Goal: Task Accomplishment & Management: Complete application form

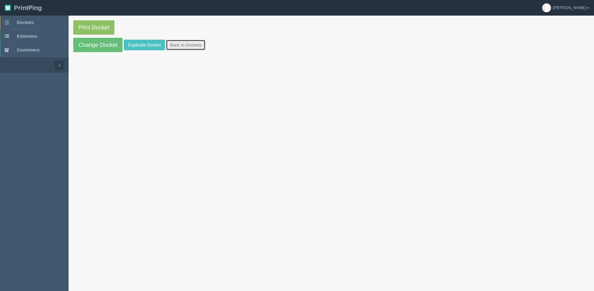
click at [177, 46] on link "Back to Dockets" at bounding box center [186, 45] width 40 height 11
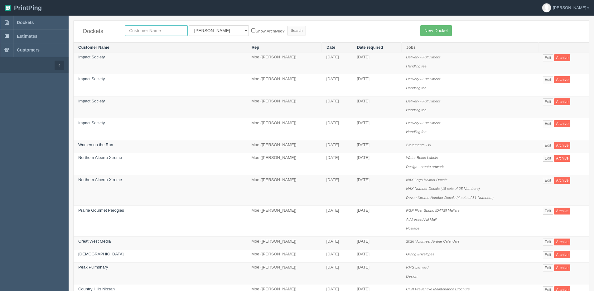
click at [169, 31] on input "text" at bounding box center [156, 30] width 63 height 11
type input "mercedes"
click at [287, 26] on input "Search" at bounding box center [296, 30] width 19 height 9
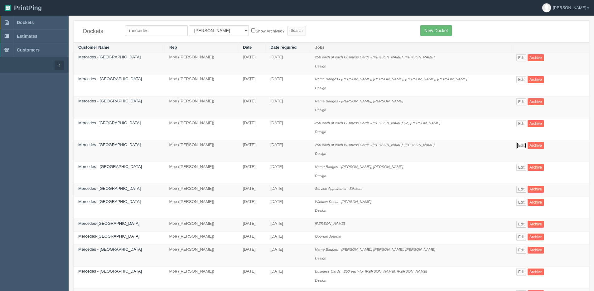
click at [516, 143] on link "Edit" at bounding box center [521, 145] width 10 height 7
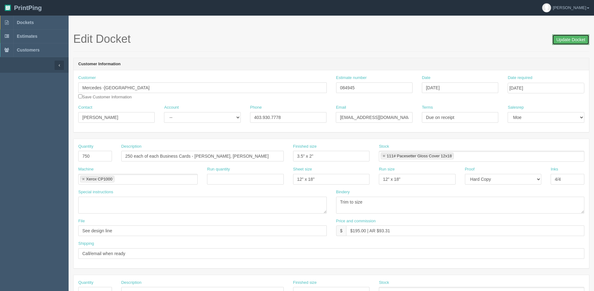
click at [572, 40] on input "Update Docket" at bounding box center [570, 39] width 37 height 11
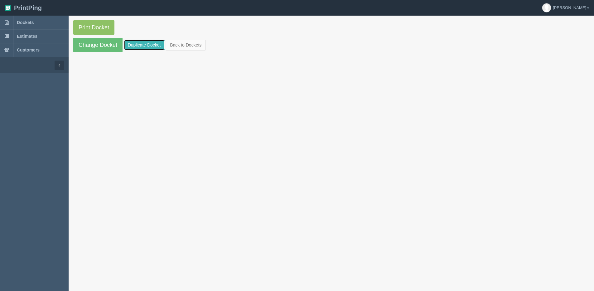
click at [148, 44] on link "Duplicate Docket" at bounding box center [144, 45] width 41 height 11
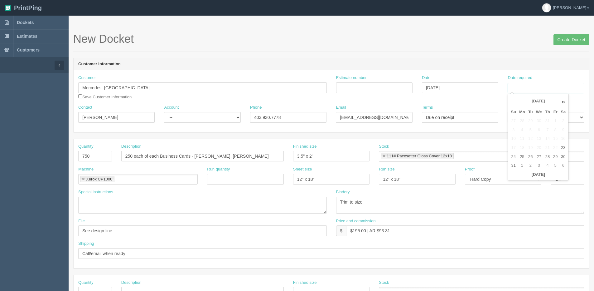
click at [526, 90] on input "Date required" at bounding box center [546, 88] width 76 height 11
click at [519, 177] on th "Today" at bounding box center [538, 174] width 58 height 9
click at [528, 166] on td "2" at bounding box center [531, 165] width 8 height 9
type input "September 2, 2025"
drag, startPoint x: 102, startPoint y: 158, endPoint x: -26, endPoint y: 158, distance: 127.2
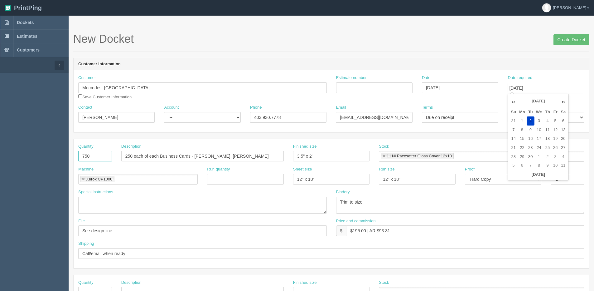
click at [0, 158] on html "PrintPing Dan Edit account ( dan@allrush.ca ) Logout Dockets Estimates Customers" at bounding box center [297, 283] width 594 height 566
type input "1250"
click at [203, 161] on input "250 each of each Business Cards - [PERSON_NAME], [PERSON_NAME]" at bounding box center [202, 156] width 162 height 11
drag, startPoint x: 195, startPoint y: 155, endPoint x: 402, endPoint y: 156, distance: 206.7
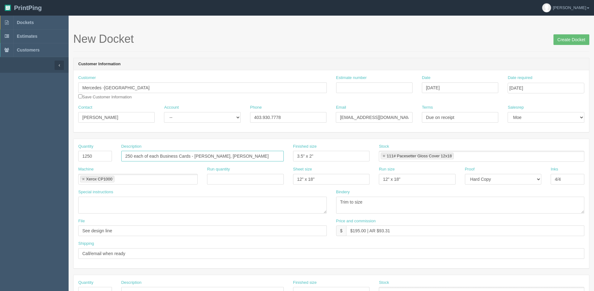
click at [402, 156] on div "Quantity 1250 Description 250 each of each Business Cards - Kevin Traboulay, Ma…" at bounding box center [331, 154] width 515 height 23
paste input "iara Miranda"
drag, startPoint x: 218, startPoint y: 156, endPoint x: 231, endPoint y: 155, distance: 12.8
click at [218, 156] on input "250 each of each Business Cards - Kiara Miranda," at bounding box center [202, 156] width 162 height 11
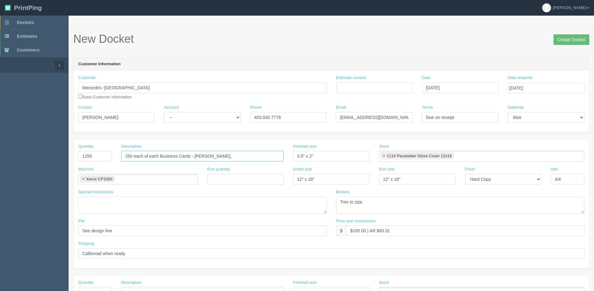
click at [230, 154] on input "250 each of each Business Cards - Kiara Miranda," at bounding box center [202, 156] width 162 height 11
paste input "Ted Fuentes"
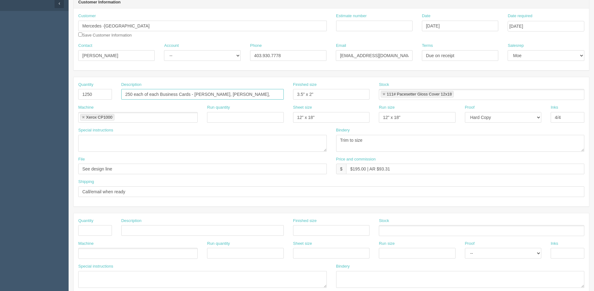
scroll to position [62, 0]
click at [265, 94] on input "250 each of each Business Cards - Kiara Miranda, Ted Fuentes," at bounding box center [202, 93] width 162 height 11
paste input "Anna Dalupan"
click at [280, 94] on input "250 each of each Business Cards - Kiara Miranda, Ted Fuentes, Anna Dalupan," at bounding box center [202, 93] width 162 height 11
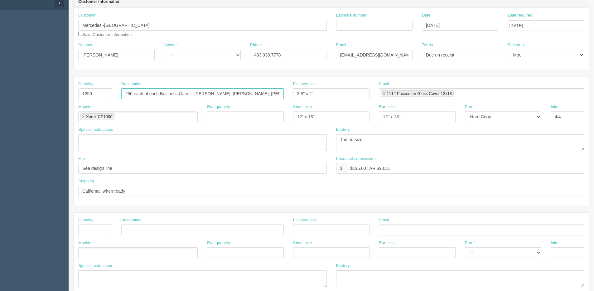
click at [279, 93] on input "250 each of each Business Cards - Kiara Miranda, Ted Fuentes, Anna Dalupan," at bounding box center [202, 93] width 162 height 11
paste input "Vince Pelkman"
click at [280, 94] on input "250 each of each Business Cards - Kiara Miranda, Ted Fuentes, Anna Dalupan, Vin…" at bounding box center [202, 93] width 162 height 11
click at [281, 95] on input "250 each of each Business Cards - Kiara Miranda, Ted Fuentes, Anna Dalupan, Vin…" at bounding box center [202, 93] width 162 height 11
click at [279, 94] on input "250 each of each Business Cards - Kiara Miranda, Ted Fuentes, Anna Dalupan, Vin…" at bounding box center [202, 93] width 162 height 11
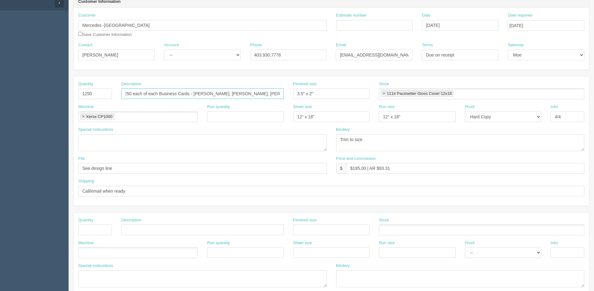
paste input "Kent Chow"
click at [250, 94] on input "250 each of each Business Cards - Kiara Miranda, Ted Fuentes, Anna Dalupan, Ken…" at bounding box center [202, 93] width 162 height 11
paste input "Vince Pelkman"
type input "250 each of each Business Cards - Kiara Miranda, Ted Fuentes, Vince Pelkman, An…"
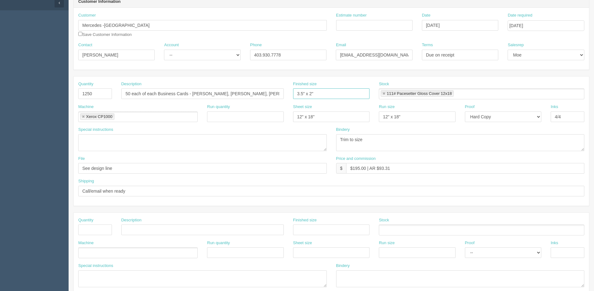
scroll to position [0, 0]
drag, startPoint x: 352, startPoint y: 171, endPoint x: 365, endPoint y: 170, distance: 13.2
click at [365, 170] on input "$195.00 | AR $93.31" at bounding box center [465, 168] width 238 height 11
drag, startPoint x: 379, startPoint y: 168, endPoint x: 433, endPoint y: 148, distance: 57.0
click at [425, 153] on div "Quantity 1250 Description 250 each of each Business Cards - Kiara Miranda, Ted …" at bounding box center [331, 140] width 515 height 129
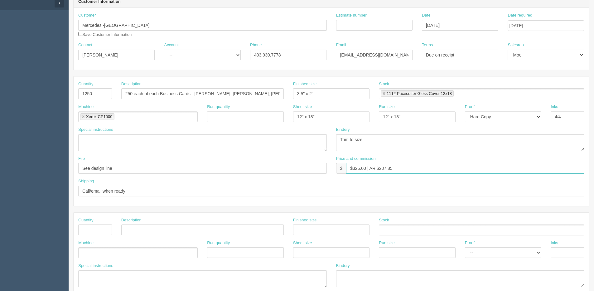
type input "$325.00 | AR $207.85"
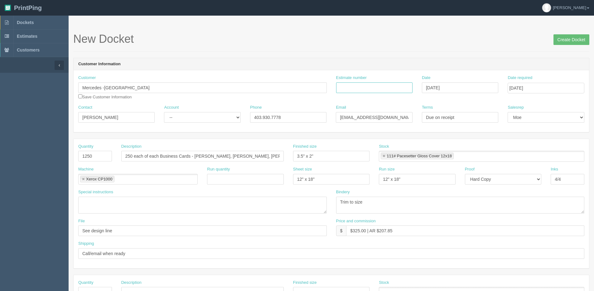
click at [349, 92] on input "Estimate number" at bounding box center [374, 87] width 76 height 11
type input "086267"
click at [458, 88] on input "`" at bounding box center [460, 87] width 76 height 11
click at [460, 157] on td "28" at bounding box center [462, 156] width 8 height 9
type input "[DATE]"
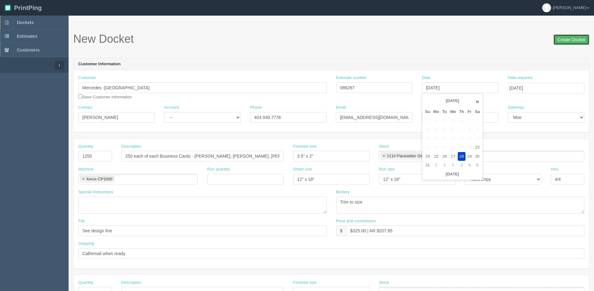
click at [572, 41] on input "Create Docket" at bounding box center [571, 39] width 36 height 11
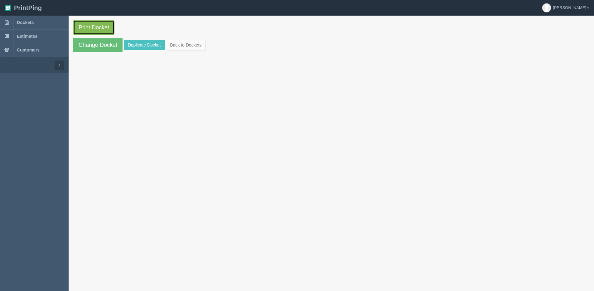
click at [91, 23] on link "Print Docket" at bounding box center [93, 27] width 41 height 14
click at [194, 46] on link "Back to Dockets" at bounding box center [186, 45] width 40 height 11
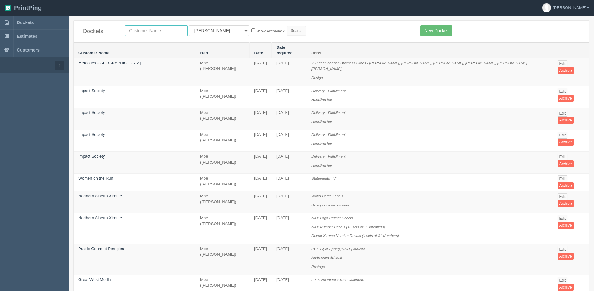
click at [142, 28] on input "text" at bounding box center [156, 30] width 63 height 11
type input "tile"
click at [287, 26] on input "Search" at bounding box center [296, 30] width 19 height 9
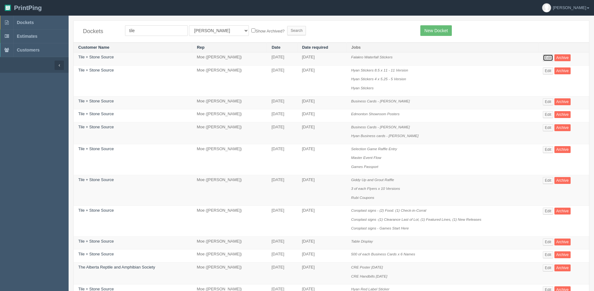
click at [545, 55] on link "Edit" at bounding box center [548, 57] width 10 height 7
click at [133, 29] on input "tile" at bounding box center [156, 30] width 63 height 11
type input "Tile + Stone Source"
click at [251, 33] on label "Show Archived?" at bounding box center [267, 30] width 33 height 7
click at [251, 32] on input "Show Archived?" at bounding box center [253, 30] width 4 height 4
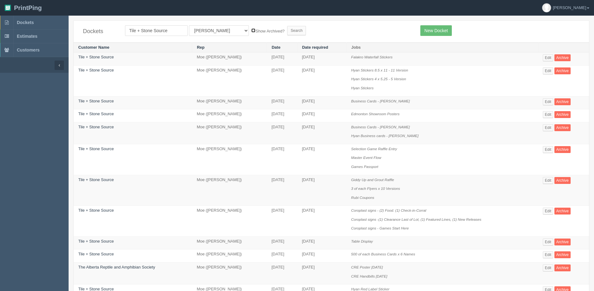
checkbox input "true"
click at [200, 33] on select "All Users [PERSON_NAME] Test 1 [PERSON_NAME] [PERSON_NAME] [PERSON_NAME] France…" at bounding box center [219, 30] width 60 height 11
select select "1"
click at [189, 25] on select "All Users [PERSON_NAME] Test 1 [PERSON_NAME] [PERSON_NAME] [PERSON_NAME] France…" at bounding box center [219, 30] width 60 height 11
click at [287, 29] on input "Search" at bounding box center [296, 30] width 19 height 9
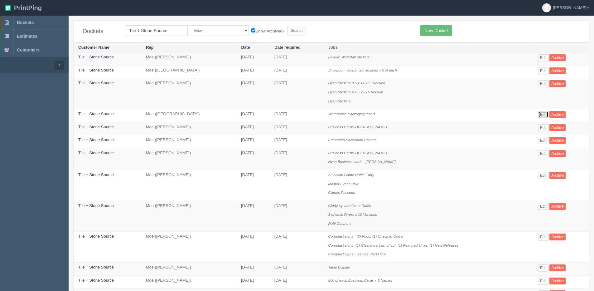
click at [542, 116] on link "Edit" at bounding box center [543, 114] width 10 height 7
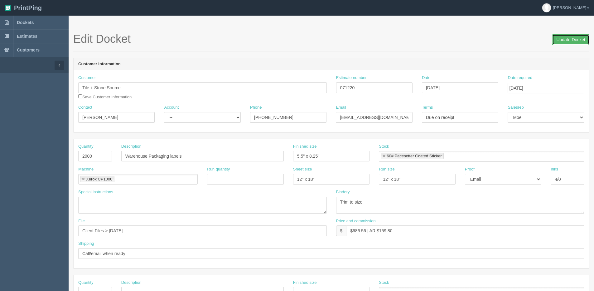
drag, startPoint x: 569, startPoint y: 38, endPoint x: 558, endPoint y: 39, distance: 10.9
click at [568, 39] on input "Update Docket" at bounding box center [570, 39] width 37 height 11
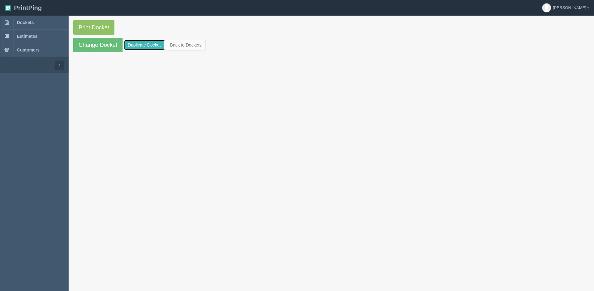
click at [156, 46] on link "Duplicate Docket" at bounding box center [144, 45] width 41 height 11
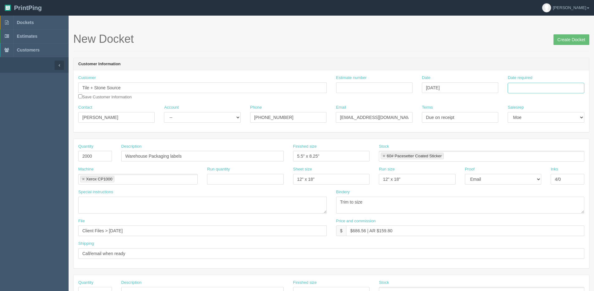
click at [534, 88] on input "Date required" at bounding box center [546, 88] width 76 height 11
click at [518, 178] on th "[DATE]" at bounding box center [538, 174] width 58 height 9
click at [530, 166] on td "2" at bounding box center [531, 165] width 8 height 9
type input "[DATE]"
drag, startPoint x: 98, startPoint y: 159, endPoint x: 38, endPoint y: 167, distance: 59.9
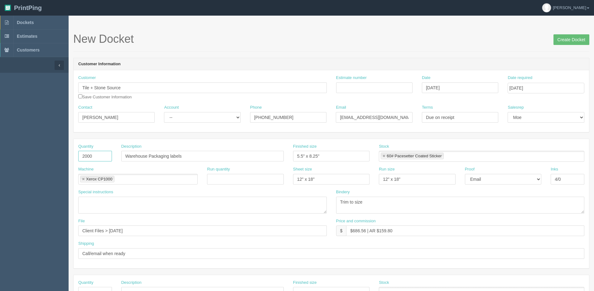
click at [46, 166] on section "Dockets Estimates Customers" at bounding box center [297, 291] width 594 height 551
type input "15"
click at [187, 156] on input "Warehouse Packaging labels" at bounding box center [202, 156] width 162 height 11
drag, startPoint x: 168, startPoint y: 157, endPoint x: -167, endPoint y: 200, distance: 338.0
click at [0, 200] on html "PrintPing [PERSON_NAME] Edit account ( [PERSON_NAME][EMAIL_ADDRESS][DOMAIN_NAME…" at bounding box center [297, 283] width 594 height 566
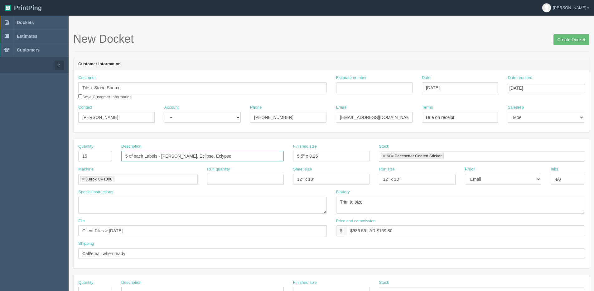
type input "5 of each Labels - [PERSON_NAME], Eclipse, Eclypse"
drag, startPoint x: 134, startPoint y: 235, endPoint x: -62, endPoint y: 246, distance: 196.4
click at [0, 246] on html "PrintPing [PERSON_NAME] Edit account ( [PERSON_NAME][EMAIL_ADDRESS][DOMAIN_NAME…" at bounding box center [297, 283] width 594 height 566
type input "[EMAIL_ADDRESS][DOMAIN_NAME]"
click at [517, 177] on select "-- Email Hard Copy" at bounding box center [503, 179] width 76 height 11
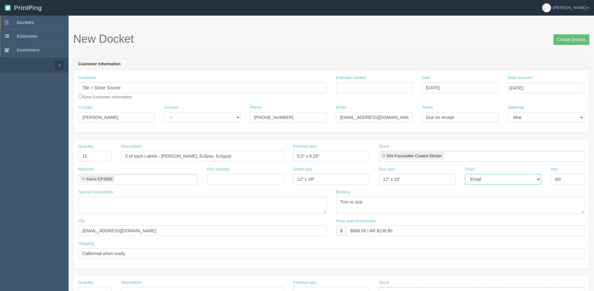
select select "Hard Copy"
click at [465, 174] on select "-- Email Hard Copy" at bounding box center [503, 179] width 76 height 11
click at [385, 156] on link at bounding box center [384, 156] width 4 height 4
click at [405, 155] on ul at bounding box center [481, 156] width 205 height 11
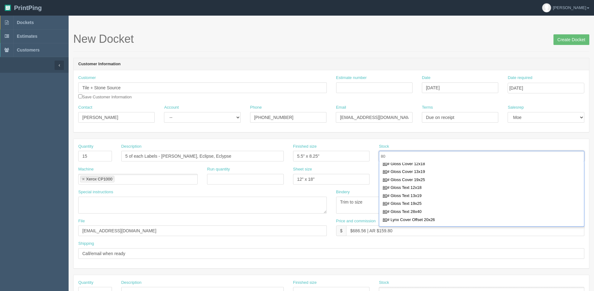
scroll to position [156, 0]
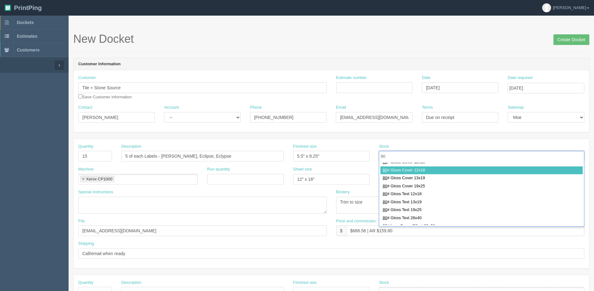
type input "80"
type input "80# Gloss Cover 12x18"
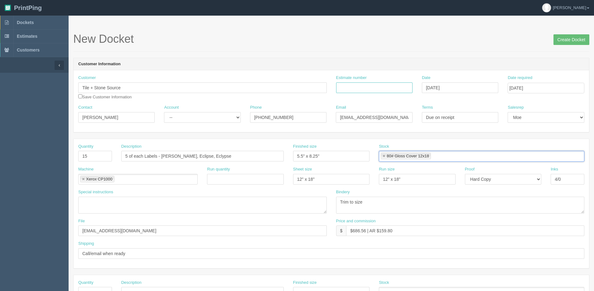
click at [370, 85] on input "Estimate number" at bounding box center [374, 87] width 76 height 11
click at [362, 92] on input "Estimate number" at bounding box center [374, 87] width 76 height 11
type input "077130"
click at [194, 113] on select "-- Existing Client Allrush Client Rep Client" at bounding box center [202, 117] width 76 height 11
select select "Allrush Client"
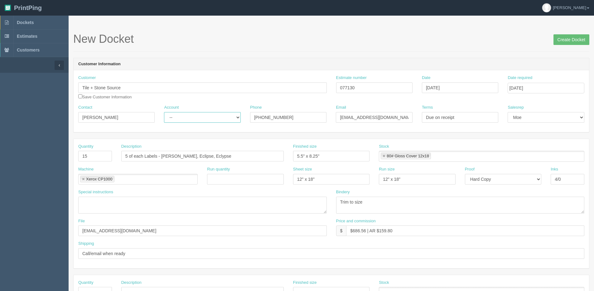
click at [164, 112] on select "-- Existing Client Allrush Client Rep Client" at bounding box center [202, 117] width 76 height 11
drag, startPoint x: 353, startPoint y: 228, endPoint x: 365, endPoint y: 230, distance: 12.3
click at [365, 230] on input "$686.56 | AR $159.80" at bounding box center [465, 230] width 238 height 11
drag, startPoint x: 376, startPoint y: 229, endPoint x: 596, endPoint y: 196, distance: 222.0
click at [580, 196] on div "Quantity 15 Description 5 of each Labels - Travenza, Eclipse, Eclypse Finished …" at bounding box center [331, 203] width 515 height 129
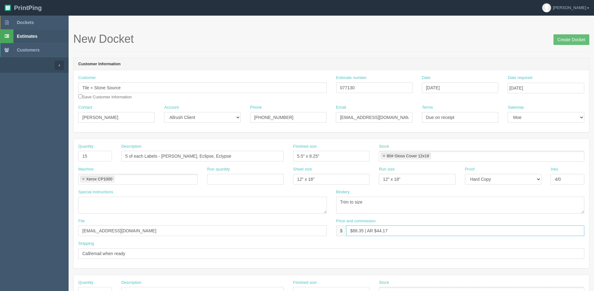
type input "$88.35 | AR $44.17"
drag, startPoint x: 309, startPoint y: 155, endPoint x: 316, endPoint y: 156, distance: 6.7
click at [316, 156] on input "5.5" x 8.25"" at bounding box center [331, 156] width 76 height 11
type input "5.5" x 5.5""
click at [560, 39] on input "Create Docket" at bounding box center [571, 39] width 36 height 11
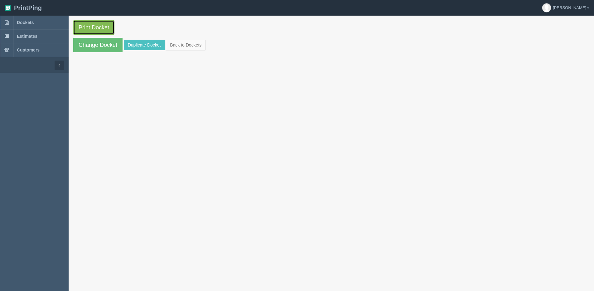
click at [75, 27] on link "Print Docket" at bounding box center [93, 27] width 41 height 14
click at [184, 43] on link "Back to Dockets" at bounding box center [186, 45] width 40 height 11
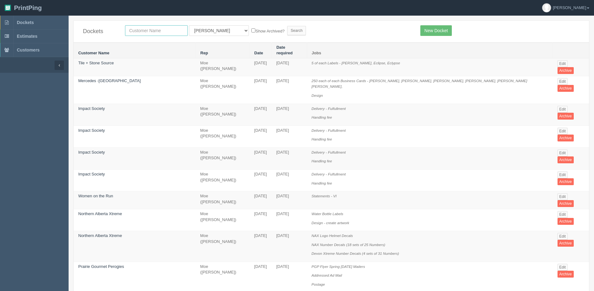
click at [150, 27] on input "text" at bounding box center [156, 30] width 63 height 11
type input "multiwood"
click at [287, 26] on input "Search" at bounding box center [296, 30] width 19 height 9
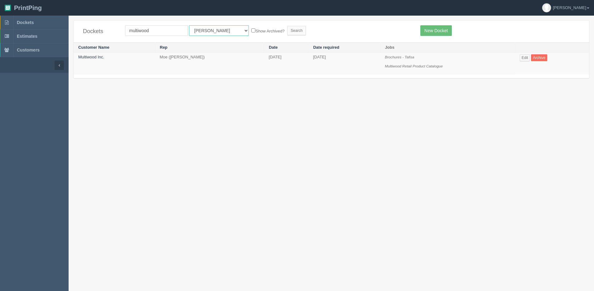
click at [205, 34] on select "All Users Ali Ali Test 1 Aly Amy Ankit Arif Brandon Dan France Greg Jim Mark Ma…" at bounding box center [219, 30] width 60 height 11
select select "1"
click at [189, 25] on select "All Users Ali Ali Test 1 Aly Amy Ankit Arif Brandon Dan France Greg Jim Mark Ma…" at bounding box center [219, 30] width 60 height 11
click at [287, 33] on input "Search" at bounding box center [296, 30] width 19 height 9
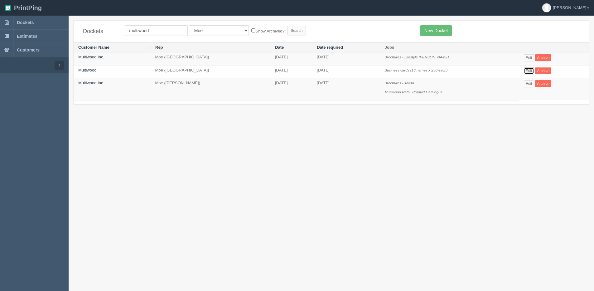
click at [527, 73] on link "Edit" at bounding box center [529, 70] width 10 height 7
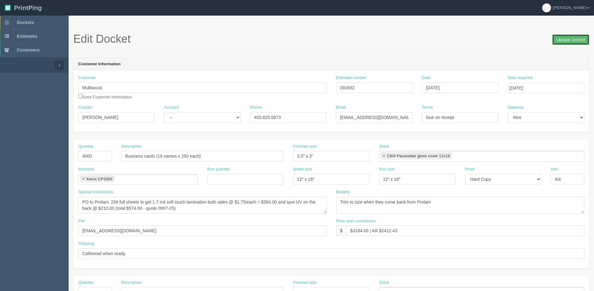
click at [572, 39] on input "Update Docket" at bounding box center [570, 39] width 37 height 11
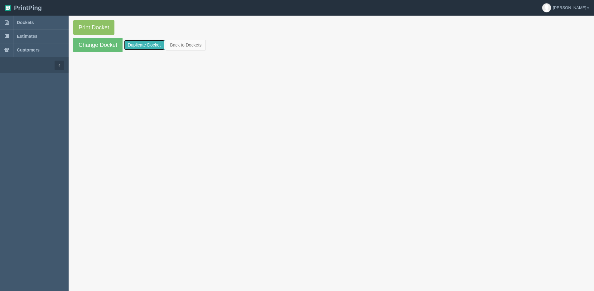
click at [135, 41] on link "Duplicate Docket" at bounding box center [144, 45] width 41 height 11
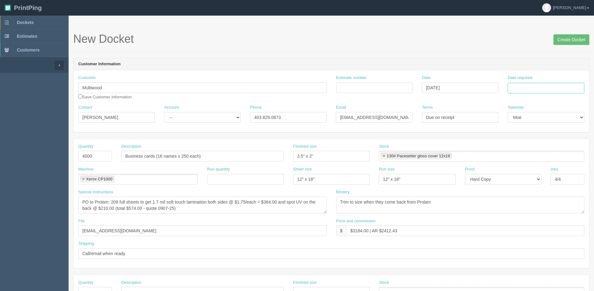
click at [538, 84] on input "Date required" at bounding box center [546, 88] width 76 height 11
click at [527, 180] on div "« [DATE] » Su Mo Tu We Th Fr Sa 27 28 29 30 31 1 2 3 4 5 6 7 8 9 10 11 12 13 14…" at bounding box center [538, 137] width 61 height 87
click at [527, 177] on th "Today" at bounding box center [538, 174] width 58 height 9
click at [546, 164] on td "4" at bounding box center [547, 165] width 8 height 9
type input "September 4, 2025"
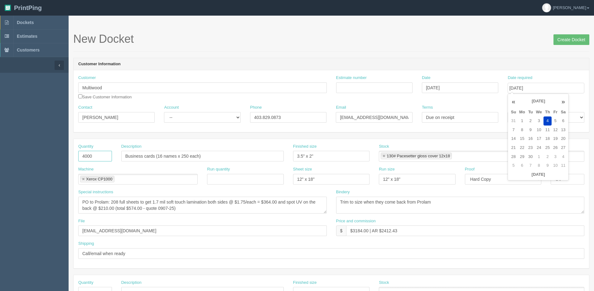
drag, startPoint x: 104, startPoint y: 154, endPoint x: 4, endPoint y: 154, distance: 99.8
click at [4, 154] on section "Dockets Estimates Customers" at bounding box center [297, 291] width 594 height 551
type input "250"
click at [171, 177] on ul "Xerox CP1000" at bounding box center [137, 179] width 119 height 11
drag, startPoint x: 222, startPoint y: 149, endPoint x: 308, endPoint y: 140, distance: 85.8
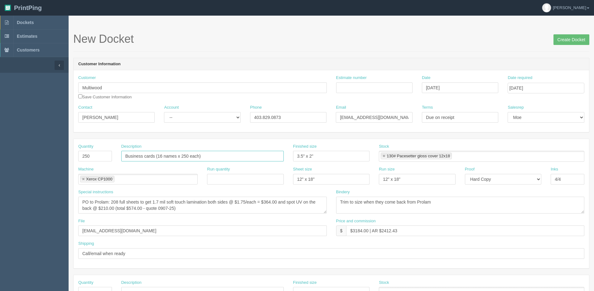
click at [307, 140] on div "Quantity 250 Description Business cards (16 names x 250 each) Finished size 3.5…" at bounding box center [331, 203] width 515 height 129
click at [162, 155] on input "Business cards - Beert McIvor" at bounding box center [202, 156] width 162 height 11
type input "Business Cards - Bert McIvor"
click at [553, 34] on input "Create Docket" at bounding box center [571, 39] width 36 height 11
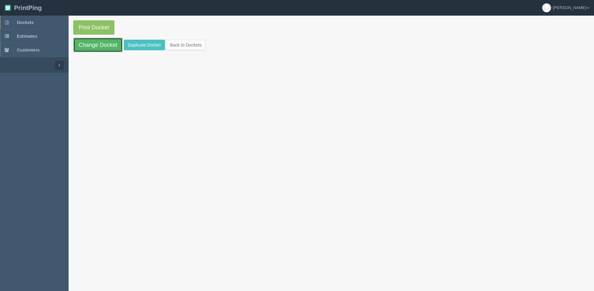
click at [82, 41] on link "Change Docket" at bounding box center [97, 45] width 49 height 14
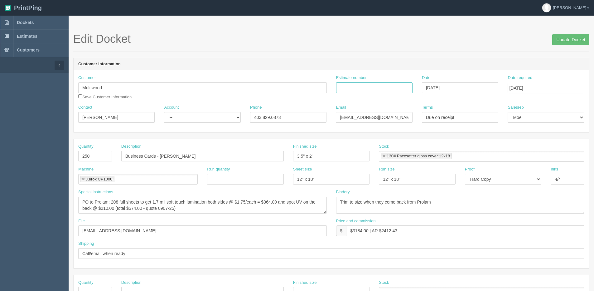
click at [358, 89] on input "Estimate number" at bounding box center [374, 87] width 76 height 11
click at [345, 90] on input "09238" at bounding box center [374, 87] width 76 height 11
type input "092238"
drag, startPoint x: 112, startPoint y: 204, endPoint x: 118, endPoint y: 202, distance: 6.7
click at [118, 202] on textarea "PO to Prolam: 208 full sheets to get 1.7 mil soft touch lamination both sides @…" at bounding box center [202, 204] width 248 height 17
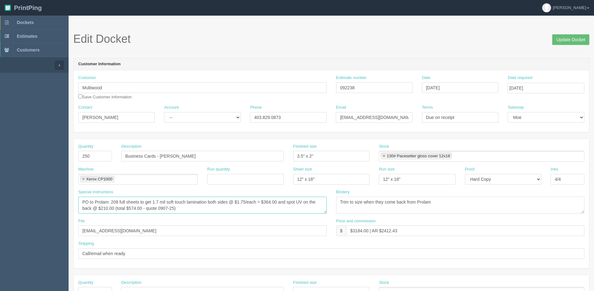
drag, startPoint x: 228, startPoint y: 205, endPoint x: 242, endPoint y: 196, distance: 16.9
click at [228, 205] on textarea "PO to Prolam: 208 full sheets to get 1.7 mil soft touch lamination both sides @…" at bounding box center [202, 204] width 248 height 17
click at [226, 200] on textarea "PO to Prolam: 208 full sheets to get 1.7 mil soft touch lamination both sides @…" at bounding box center [202, 204] width 248 height 17
drag, startPoint x: 111, startPoint y: 203, endPoint x: 118, endPoint y: 202, distance: 7.5
click at [118, 202] on textarea "PO to Prolam: 208 full sheets to get 1.7 mil soft touch lamination both sides @…" at bounding box center [202, 204] width 248 height 17
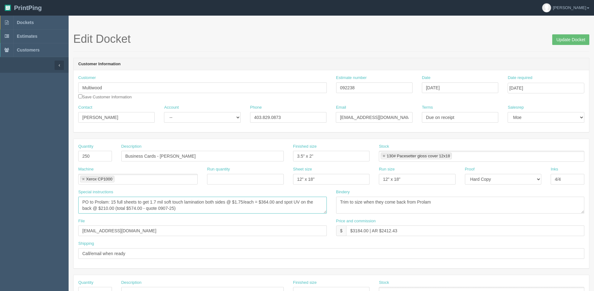
click at [227, 199] on textarea "PO to Prolam: 208 full sheets to get 1.7 mil soft touch lamination both sides @…" at bounding box center [202, 204] width 248 height 17
click at [113, 200] on textarea "PO to Prolam: 208 full sheets to get 1.7 mil soft touch lamination both sides @…" at bounding box center [202, 204] width 248 height 17
type textarea "PO to Prolam: 12 full sheets to get 1.7 mil soft touch lamination both sides an…"
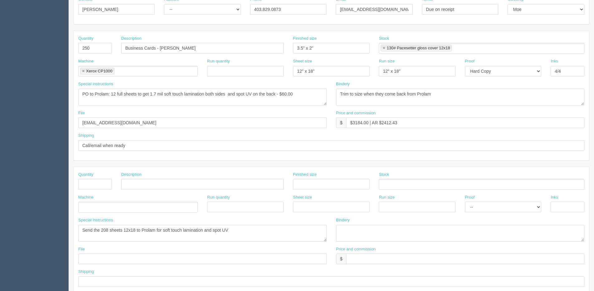
scroll to position [156, 0]
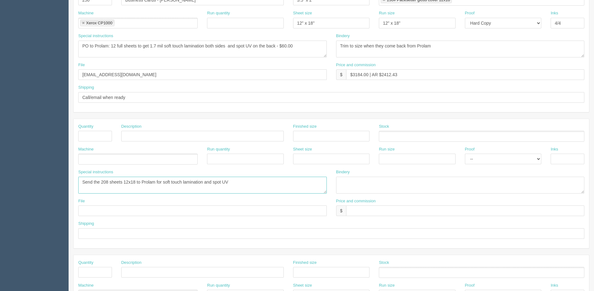
drag, startPoint x: 99, startPoint y: 182, endPoint x: 105, endPoint y: 182, distance: 6.2
click at [105, 182] on textarea "Send the 208 sheets 12x18 to Prolam for soft touch lamination and spot UV" at bounding box center [202, 184] width 248 height 17
drag, startPoint x: 101, startPoint y: 181, endPoint x: 108, endPoint y: 181, distance: 7.2
click at [108, 181] on textarea "Send the 208 sheets 12x18 to Prolam for soft touch lamination and spot UV" at bounding box center [202, 184] width 248 height 17
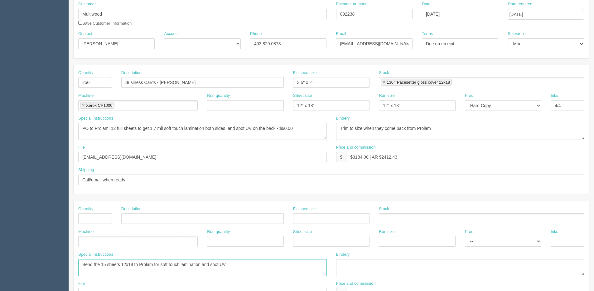
scroll to position [62, 0]
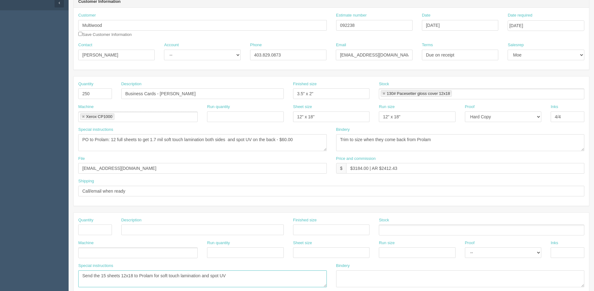
type textarea "Send the 15 sheets 12x18 to Prolam for soft touch lamination and spot UV"
drag, startPoint x: 354, startPoint y: 170, endPoint x: 368, endPoint y: 170, distance: 14.7
click at [368, 170] on input "$3184.00 | AR $2412.43" at bounding box center [465, 168] width 238 height 11
drag, startPoint x: 380, startPoint y: 171, endPoint x: 419, endPoint y: 167, distance: 39.5
click at [418, 167] on input "$249.00 | AR $2412.43" at bounding box center [465, 168] width 238 height 11
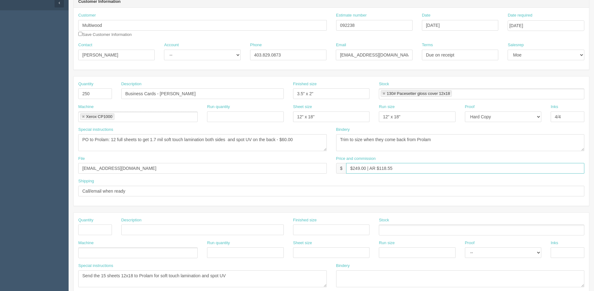
type input "$249.00 | AR $118.55"
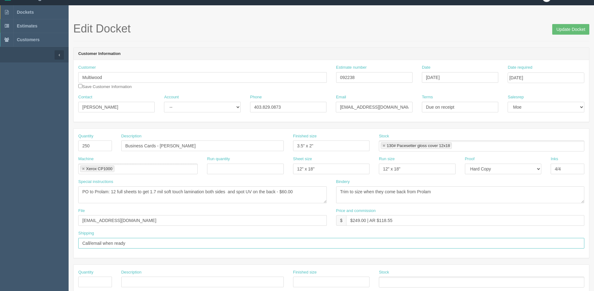
scroll to position [0, 0]
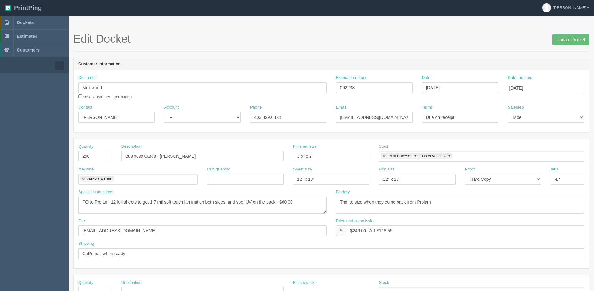
drag, startPoint x: 196, startPoint y: 110, endPoint x: 192, endPoint y: 117, distance: 7.3
click at [196, 111] on div "Account -- Existing Client Allrush Client Rep Client" at bounding box center [202, 113] width 76 height 18
click at [192, 117] on select "-- Existing Client Allrush Client Rep Client" at bounding box center [202, 117] width 76 height 11
select select "Allrush Client"
click at [164, 112] on select "-- Existing Client Allrush Client Rep Client" at bounding box center [202, 117] width 76 height 11
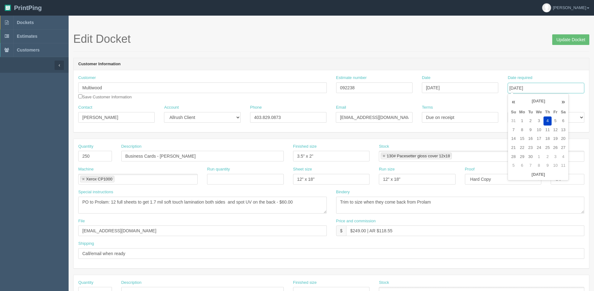
click at [534, 86] on input "September 04, 2025" at bounding box center [546, 88] width 76 height 11
click at [513, 103] on th "«" at bounding box center [513, 101] width 8 height 12
type input "September 4, 2025"
click at [562, 39] on input "Update Docket" at bounding box center [570, 39] width 37 height 11
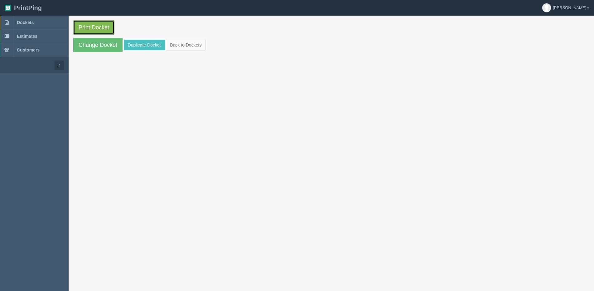
click at [95, 24] on link "Print Docket" at bounding box center [93, 27] width 41 height 14
